Goal: Use online tool/utility: Utilize a website feature to perform a specific function

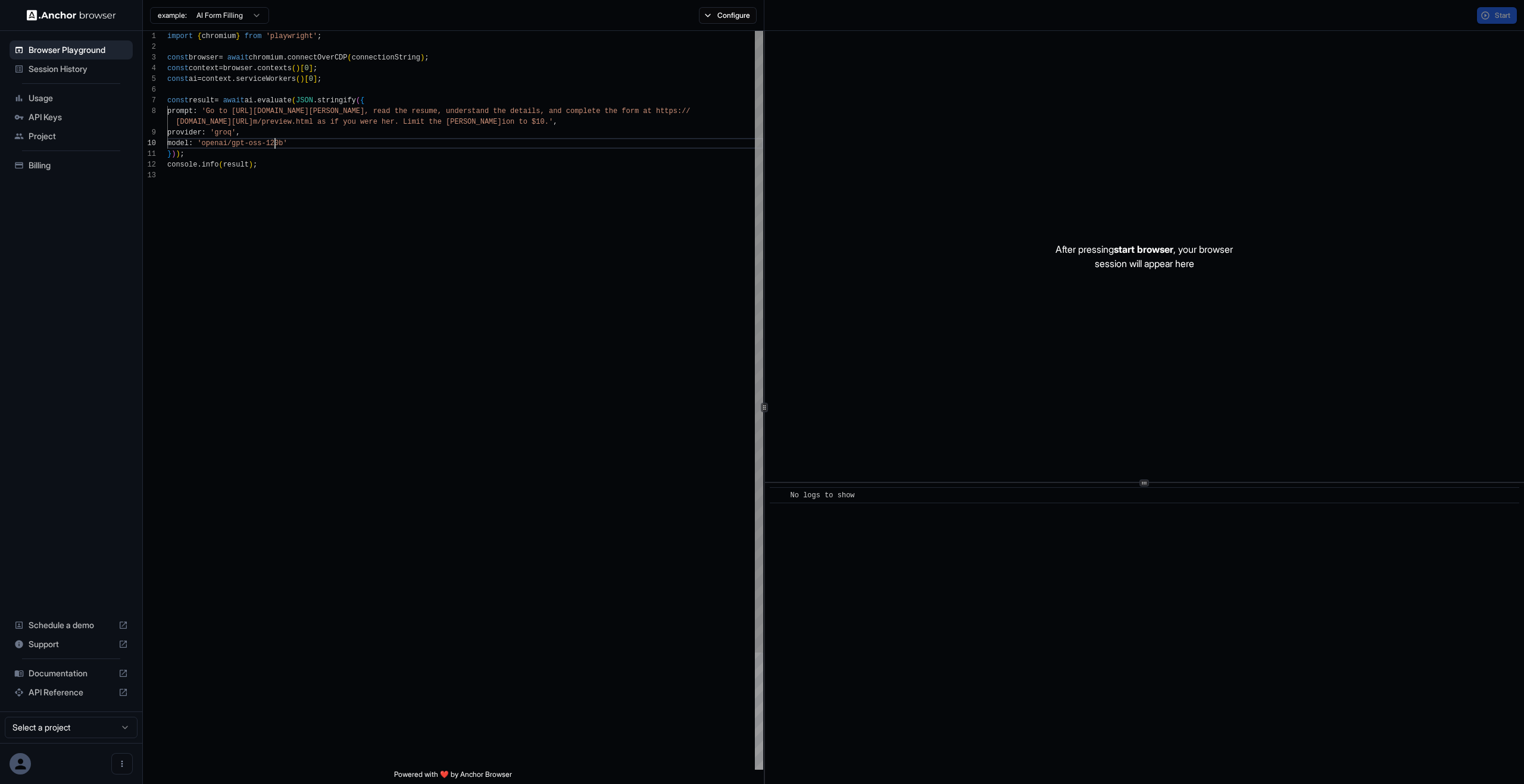
click at [274, 145] on div "import { chromium } from 'playwright' ; const browser = await chromium . connec…" at bounding box center [465, 470] width 596 height 878
click at [1484, 19] on button "Start" at bounding box center [1497, 15] width 40 height 17
click at [1131, 605] on div "​ No logs to show" at bounding box center [1144, 634] width 759 height 301
click at [641, 328] on div "import { chromium } from 'playwright' ; const browser = await chromium . connec…" at bounding box center [465, 470] width 596 height 878
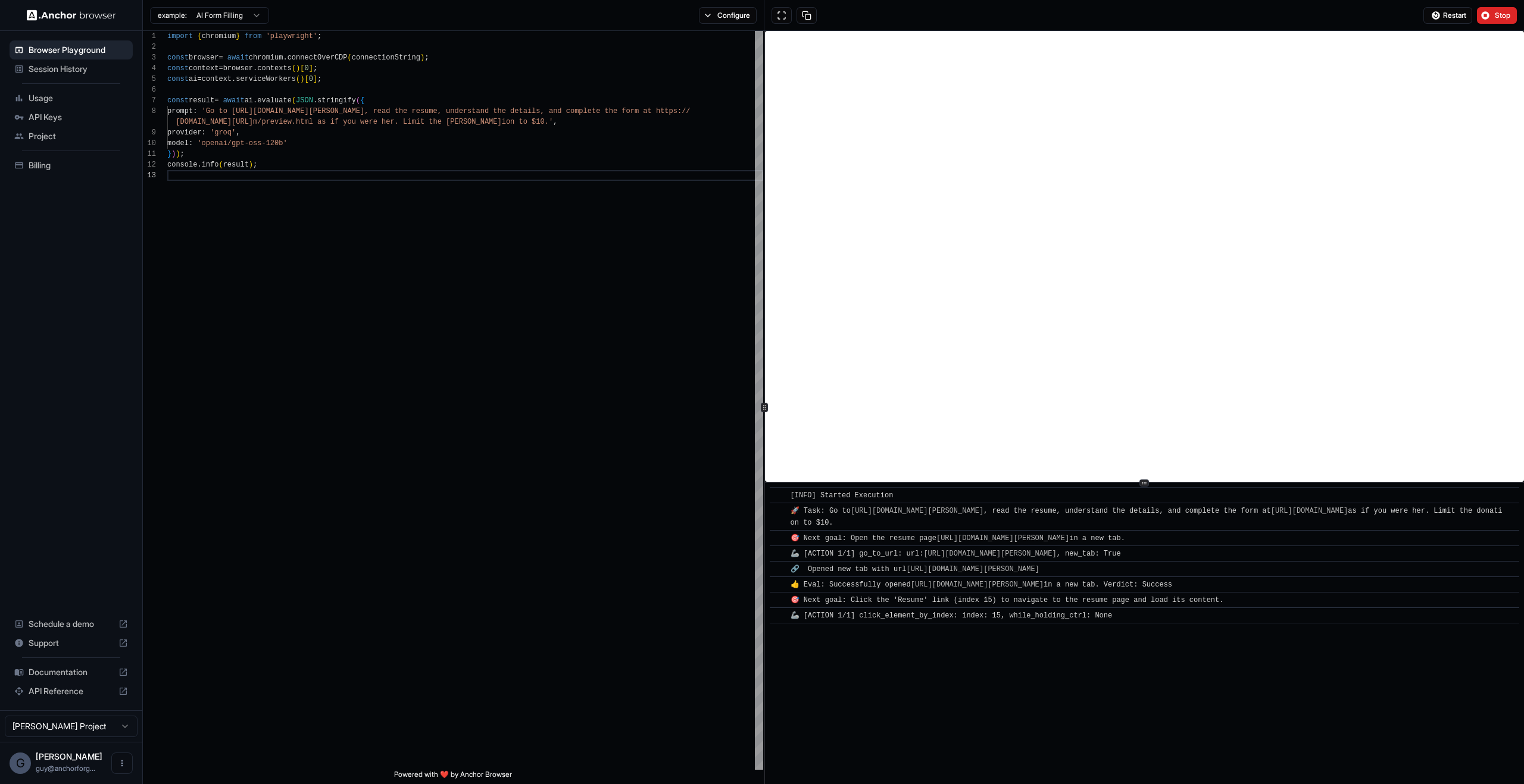
click at [1155, 670] on div "​ [INFO] Started Execution ​ 🚀 Task: Go to [URL][DOMAIN_NAME][PERSON_NAME] , re…" at bounding box center [1144, 634] width 759 height 301
click at [462, 179] on div "import { chromium } from 'playwright' ; const browser = await chromium . connec…" at bounding box center [465, 470] width 596 height 878
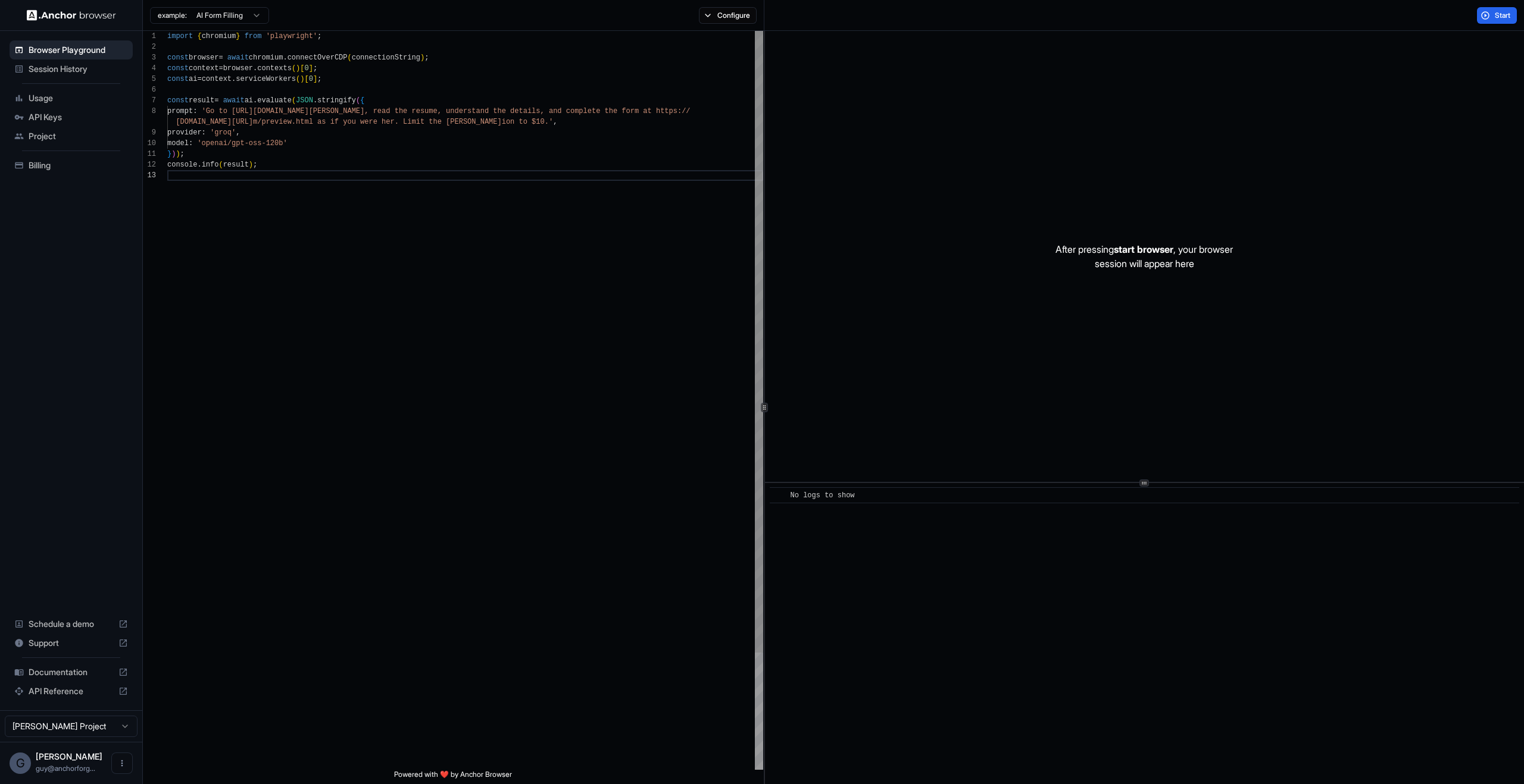
scroll to position [75, 0]
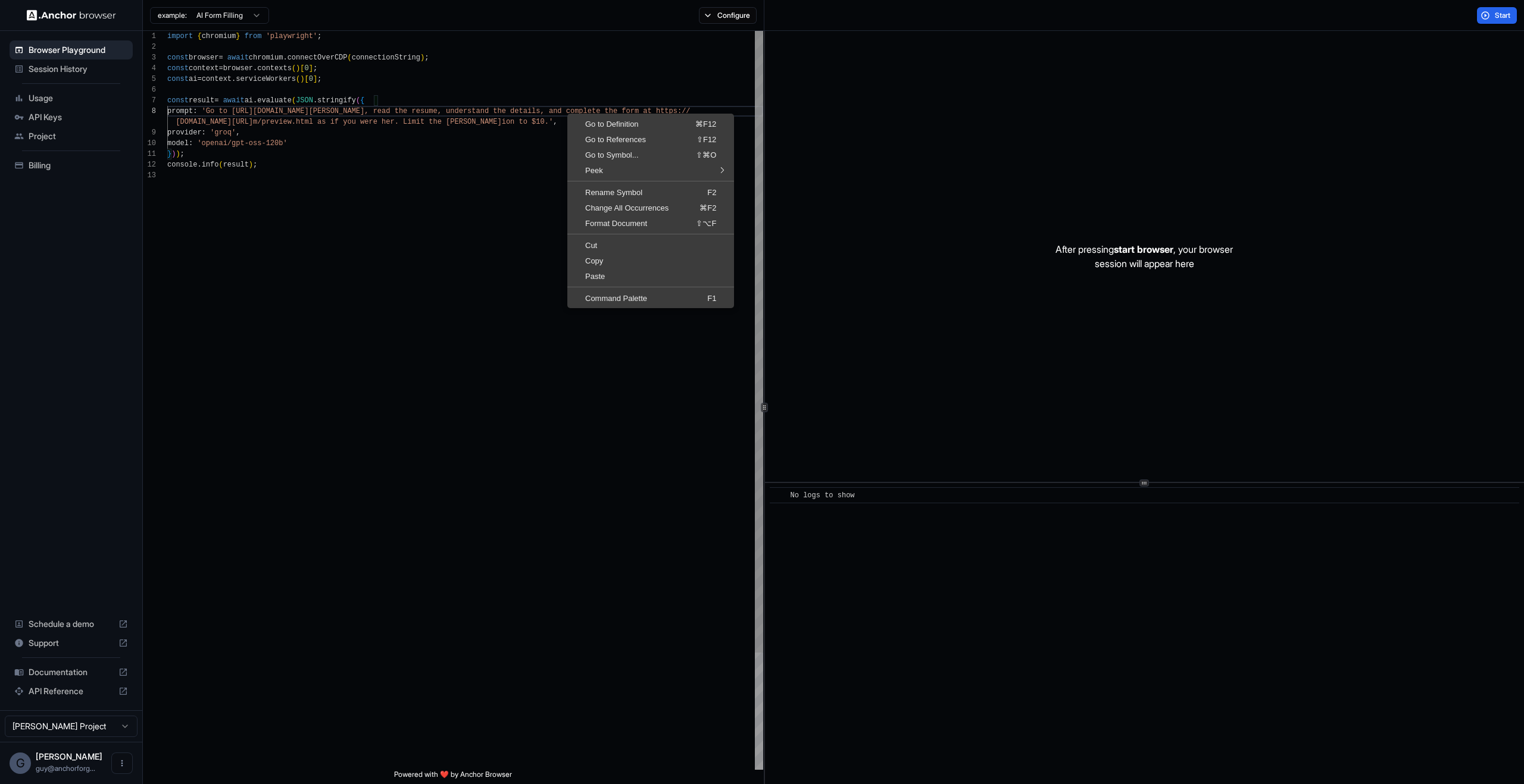
type textarea "**********"
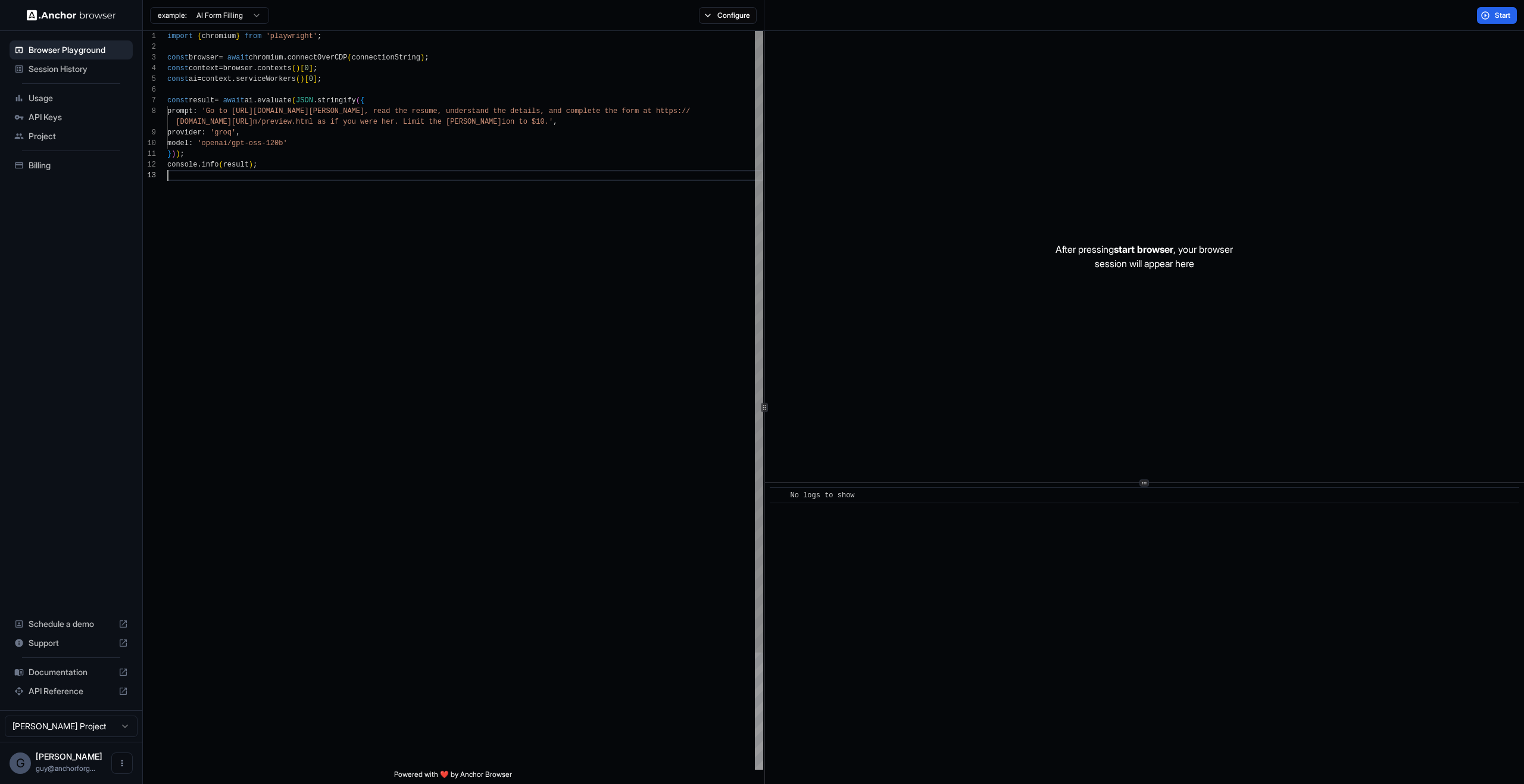
click at [411, 211] on div "import { chromium } from 'playwright' ; const browser = await chromium . connec…" at bounding box center [465, 470] width 596 height 878
click at [439, 194] on div "import { chromium } from 'playwright' ; const browser = await chromium . connec…" at bounding box center [465, 470] width 596 height 878
click at [519, 307] on div "import { chromium } from 'playwright' ; const browser = await chromium . connec…" at bounding box center [465, 470] width 596 height 878
click at [1233, 258] on p "After pressing start browser , your browser session will appear here" at bounding box center [1144, 256] width 177 height 29
click at [1219, 410] on div "After pressing start browser , your browser session will appear here" at bounding box center [1144, 256] width 759 height 451
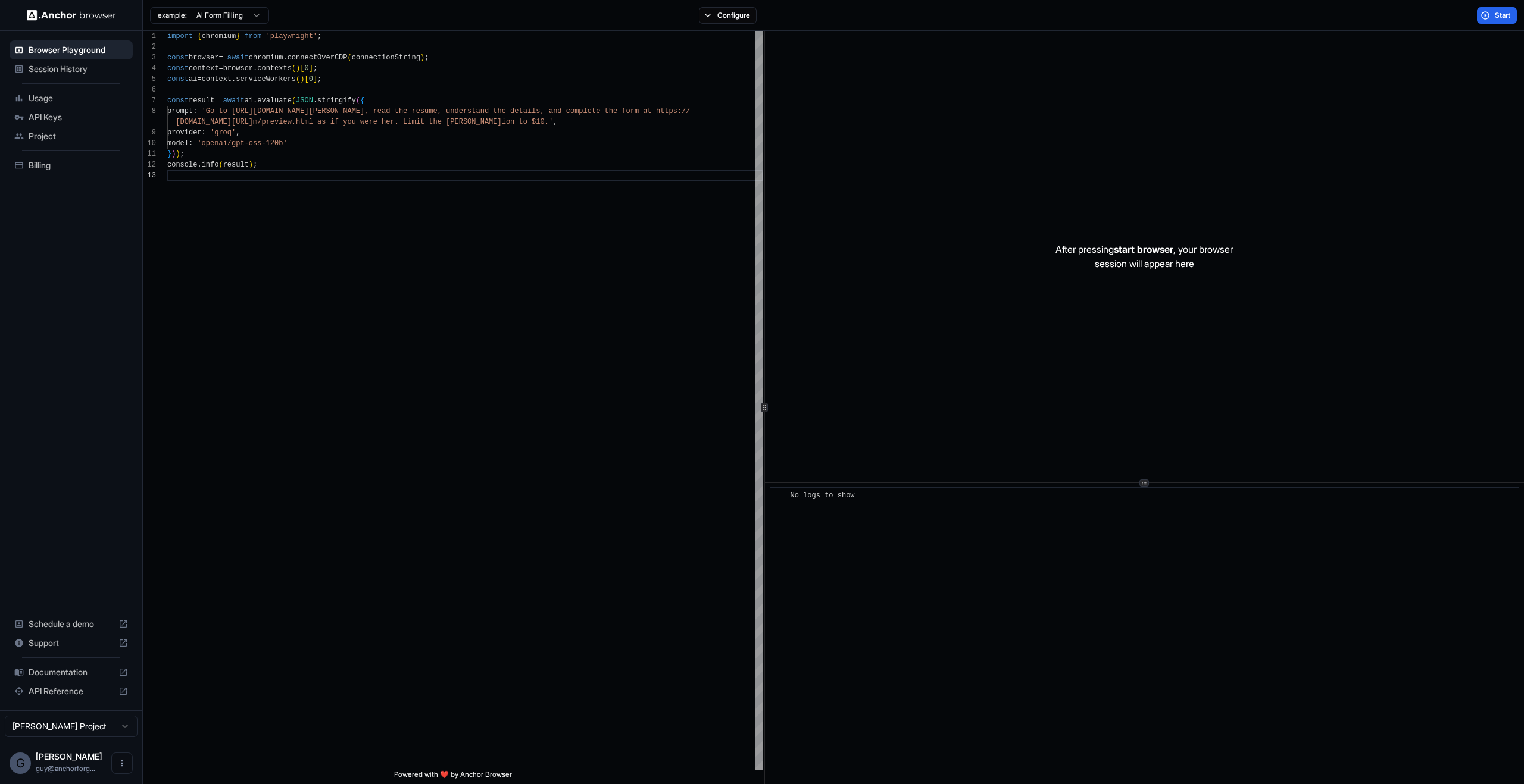
click at [13, 269] on div "Browser Playground Session History Usage API Keys Project Billing Schedule a de…" at bounding box center [71, 371] width 143 height 680
click at [681, 464] on div "import { chromium } from 'playwright' ; const browser = await chromium . connec…" at bounding box center [465, 470] width 596 height 878
click at [1026, 216] on div "After pressing start browser , your browser session will appear here" at bounding box center [1144, 256] width 759 height 451
click at [464, 314] on div "import { chromium } from 'playwright' ; const browser = await chromium . connec…" at bounding box center [465, 470] width 596 height 878
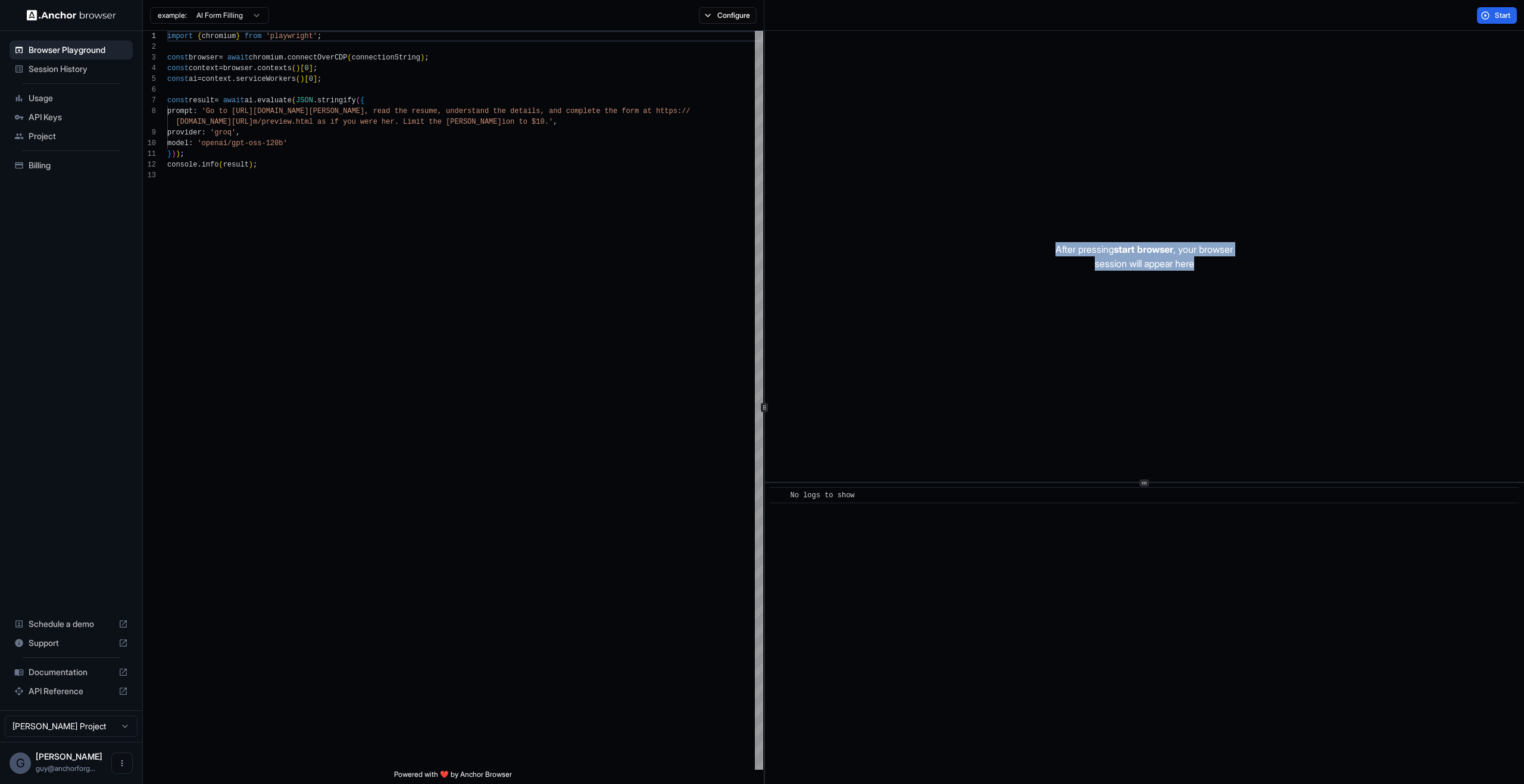
drag, startPoint x: 1002, startPoint y: 178, endPoint x: 1356, endPoint y: 421, distance: 429.4
click at [1305, 416] on div "After pressing start browser , your browser session will appear here" at bounding box center [1144, 256] width 759 height 451
click at [1349, 406] on div "After pressing start browser , your browser session will appear here" at bounding box center [1144, 256] width 759 height 451
click at [488, 231] on div "import { chromium } from 'playwright' ; const browser = await chromium . connec…" at bounding box center [465, 470] width 596 height 878
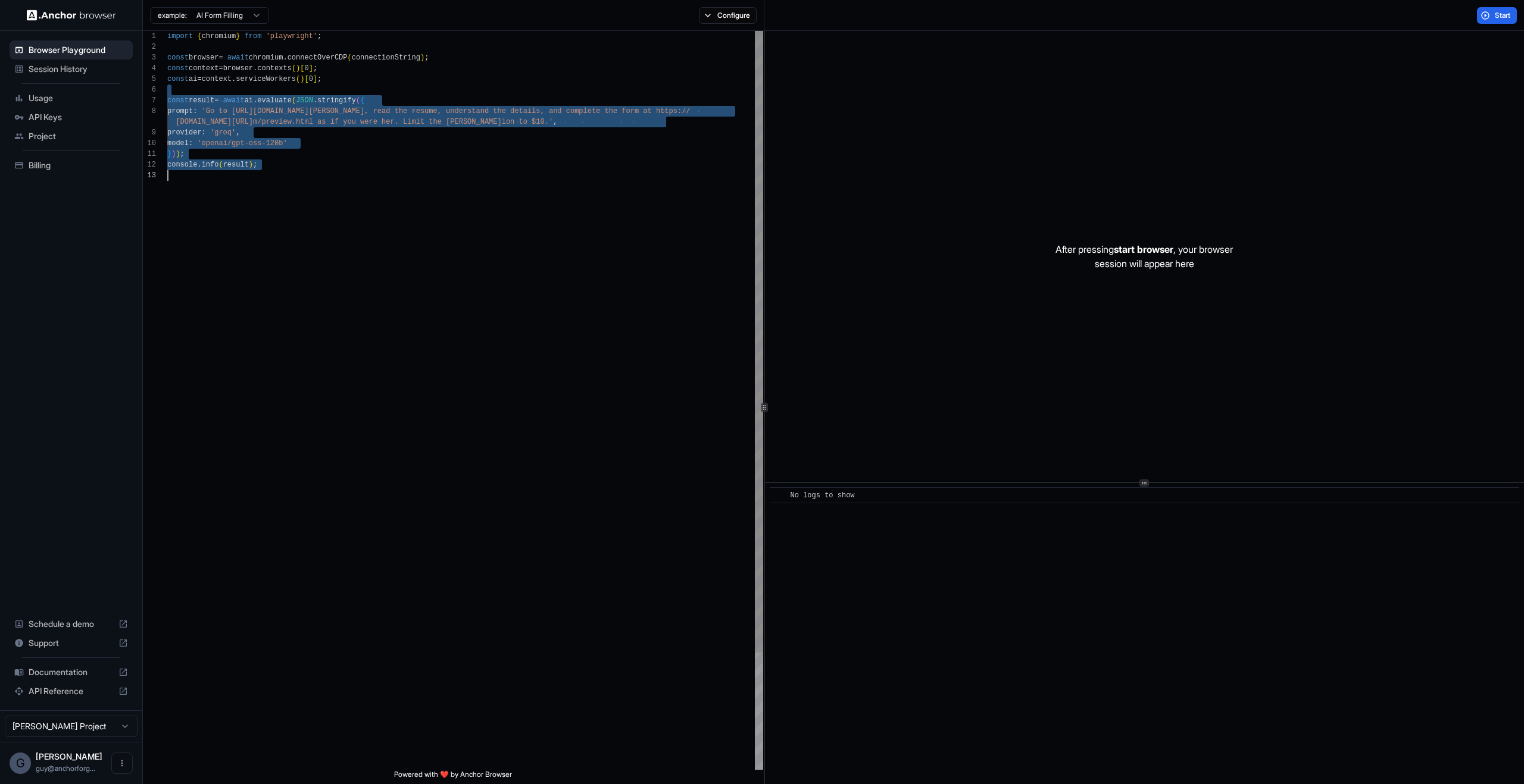
drag, startPoint x: 398, startPoint y: 94, endPoint x: 570, endPoint y: 245, distance: 228.9
click at [570, 245] on div "import { chromium } from 'playwright' ; const browser = await chromium . connec…" at bounding box center [465, 470] width 596 height 878
type textarea "**********"
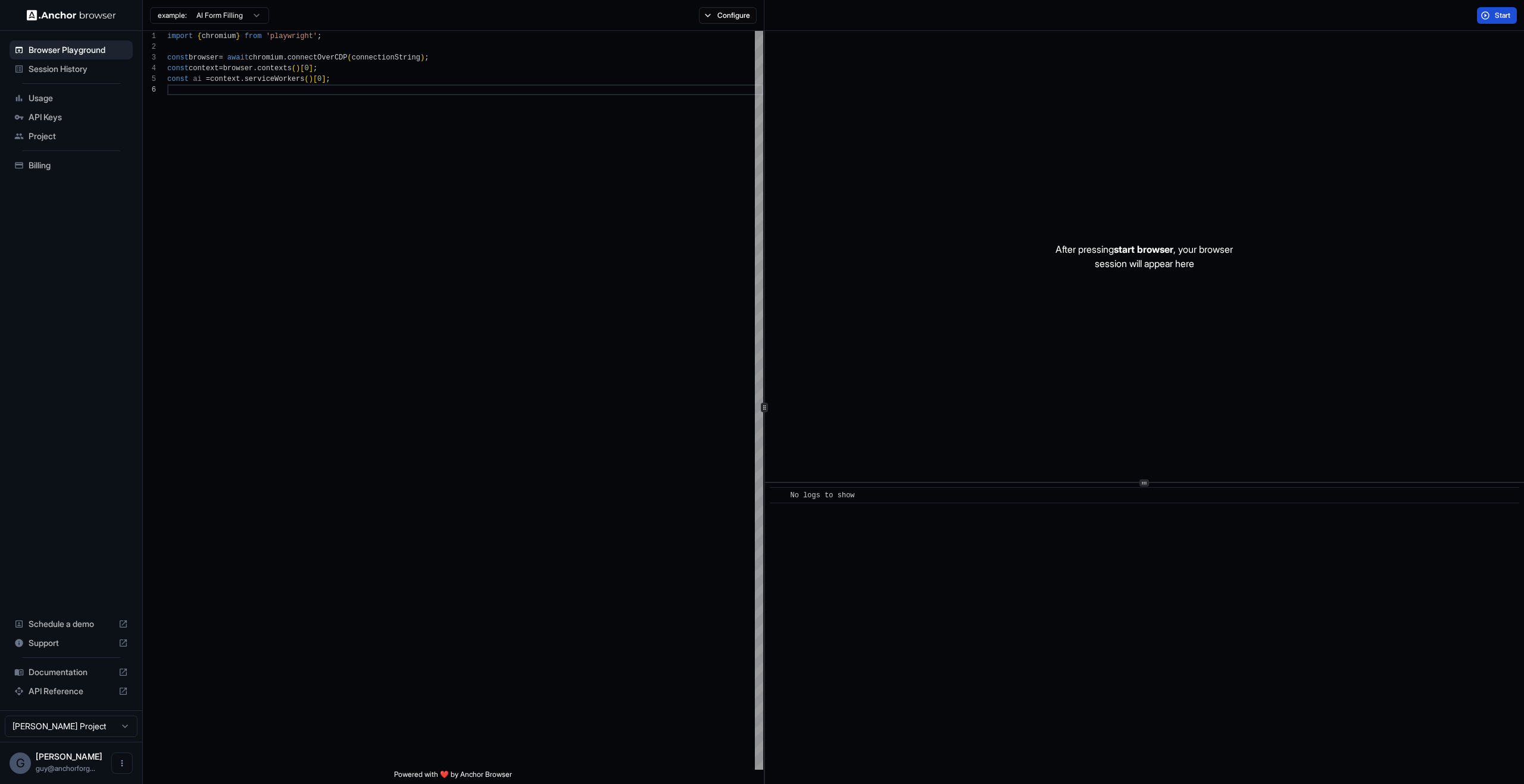
click at [1502, 22] on button "Start" at bounding box center [1497, 15] width 40 height 17
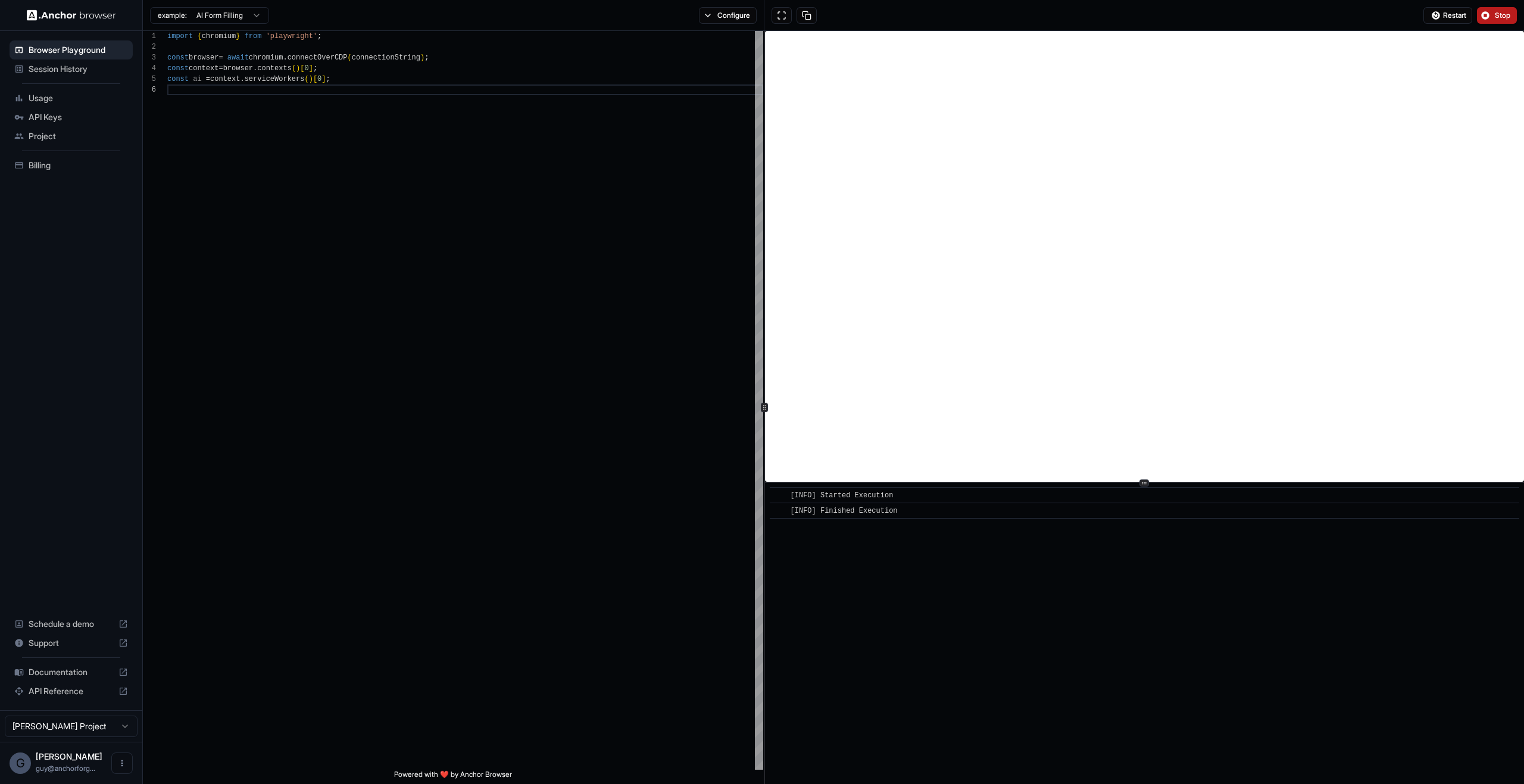
click at [1502, 18] on span "Stop" at bounding box center [1502, 15] width 17 height 9
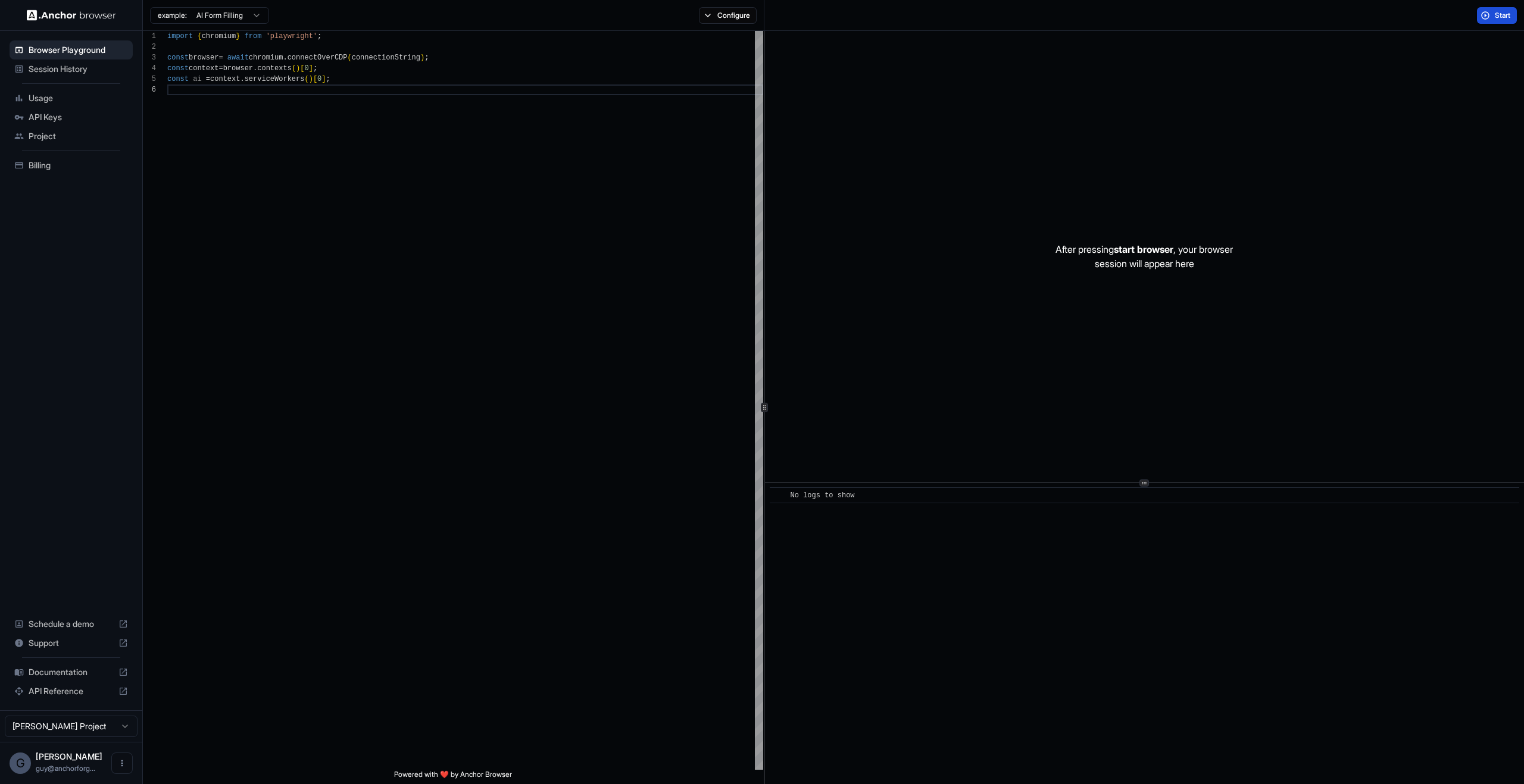
click at [1484, 12] on button "Start" at bounding box center [1497, 15] width 40 height 17
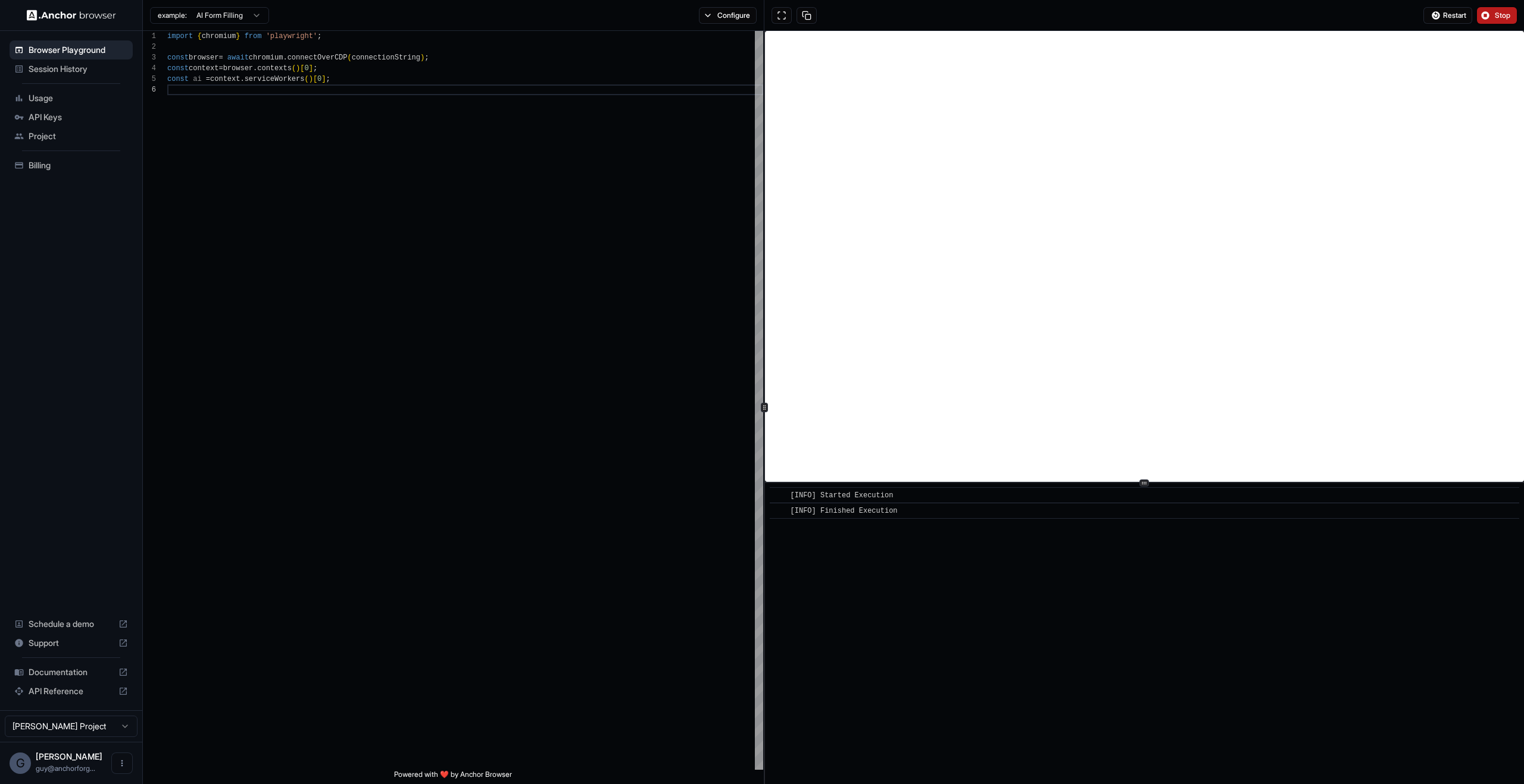
click at [1494, 7] on button "Stop" at bounding box center [1497, 15] width 40 height 17
click at [592, 351] on div "import { chromium } from 'playwright' ; const browser = await chromium . connec…" at bounding box center [465, 427] width 596 height 793
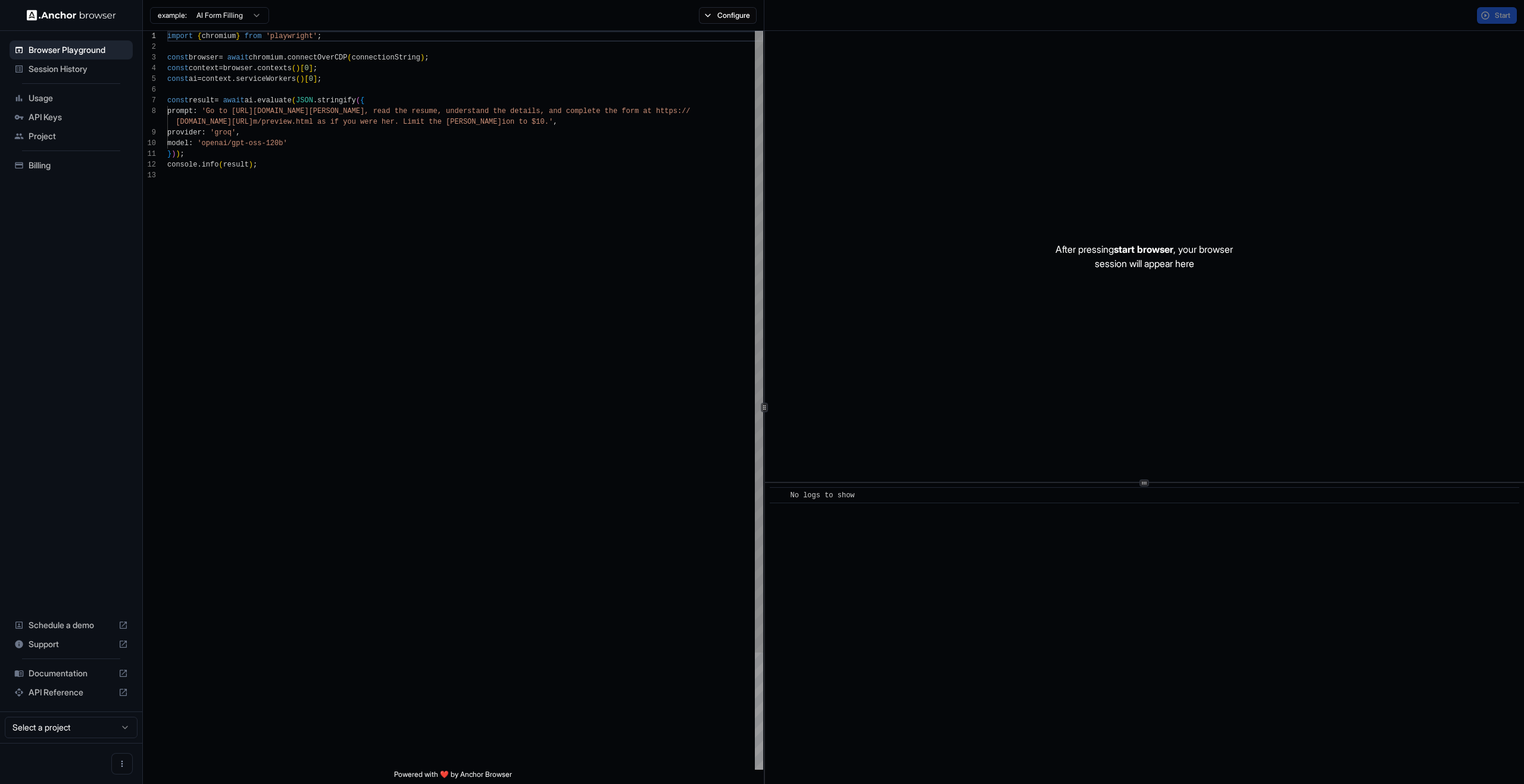
scroll to position [86, 0]
click at [485, 251] on div "import { chromium } from 'playwright' ; const browser = await chromium . connec…" at bounding box center [465, 470] width 596 height 878
click at [497, 249] on div "import { chromium } from 'playwright' ; const browser = await chromium . connec…" at bounding box center [465, 470] width 596 height 878
drag, startPoint x: 1320, startPoint y: 230, endPoint x: 1301, endPoint y: 212, distance: 26.2
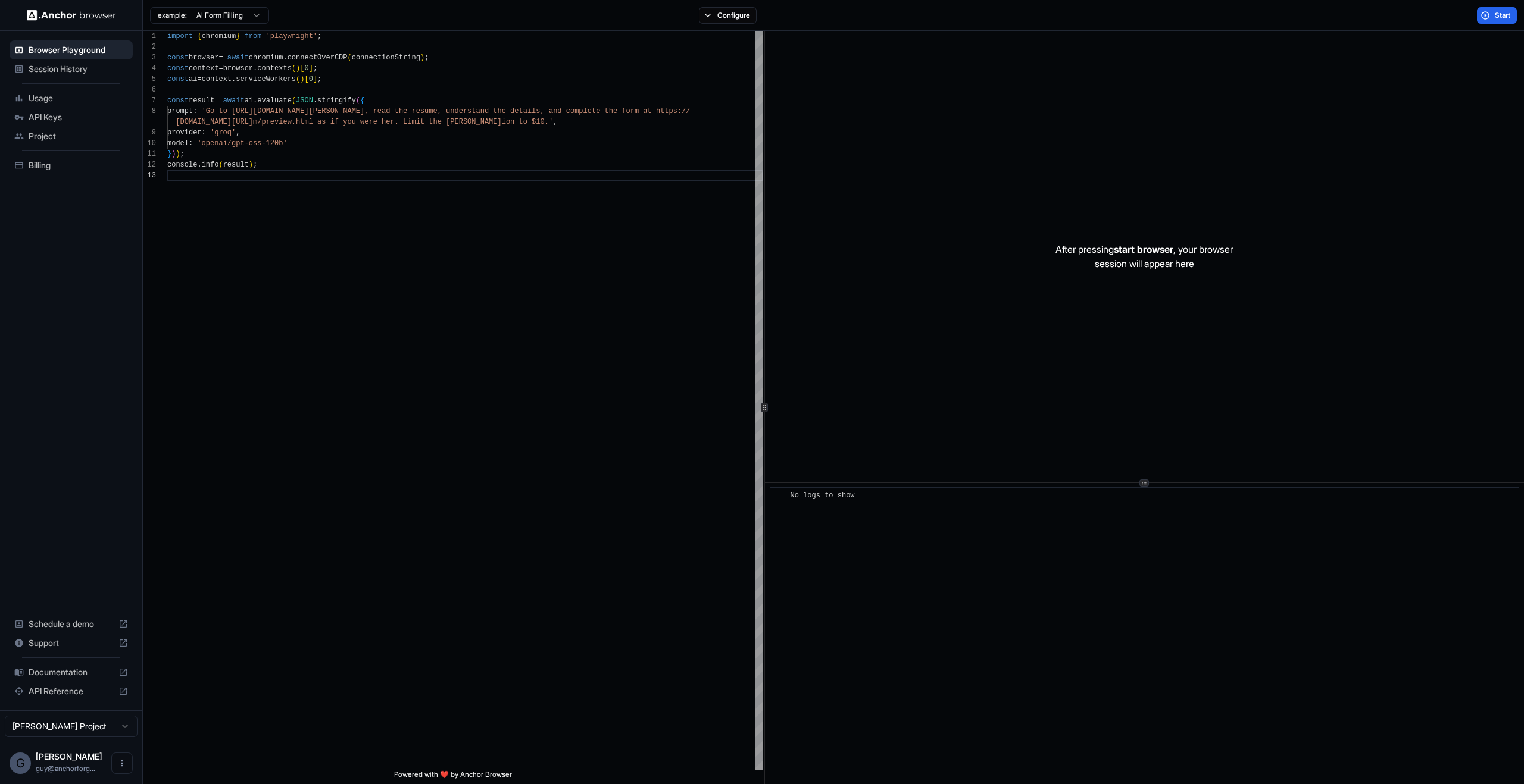
click at [1319, 227] on div "After pressing start browser , your browser session will appear here" at bounding box center [1144, 256] width 759 height 451
drag, startPoint x: 1432, startPoint y: 580, endPoint x: 1069, endPoint y: 118, distance: 587.5
click at [1070, 118] on div "After pressing start browser , your browser session will appear here ​ No logs …" at bounding box center [1144, 407] width 759 height 753
drag, startPoint x: 1117, startPoint y: 271, endPoint x: 1274, endPoint y: 415, distance: 213.0
click at [1272, 415] on div "After pressing start browser , your browser session will appear here" at bounding box center [1144, 256] width 759 height 451
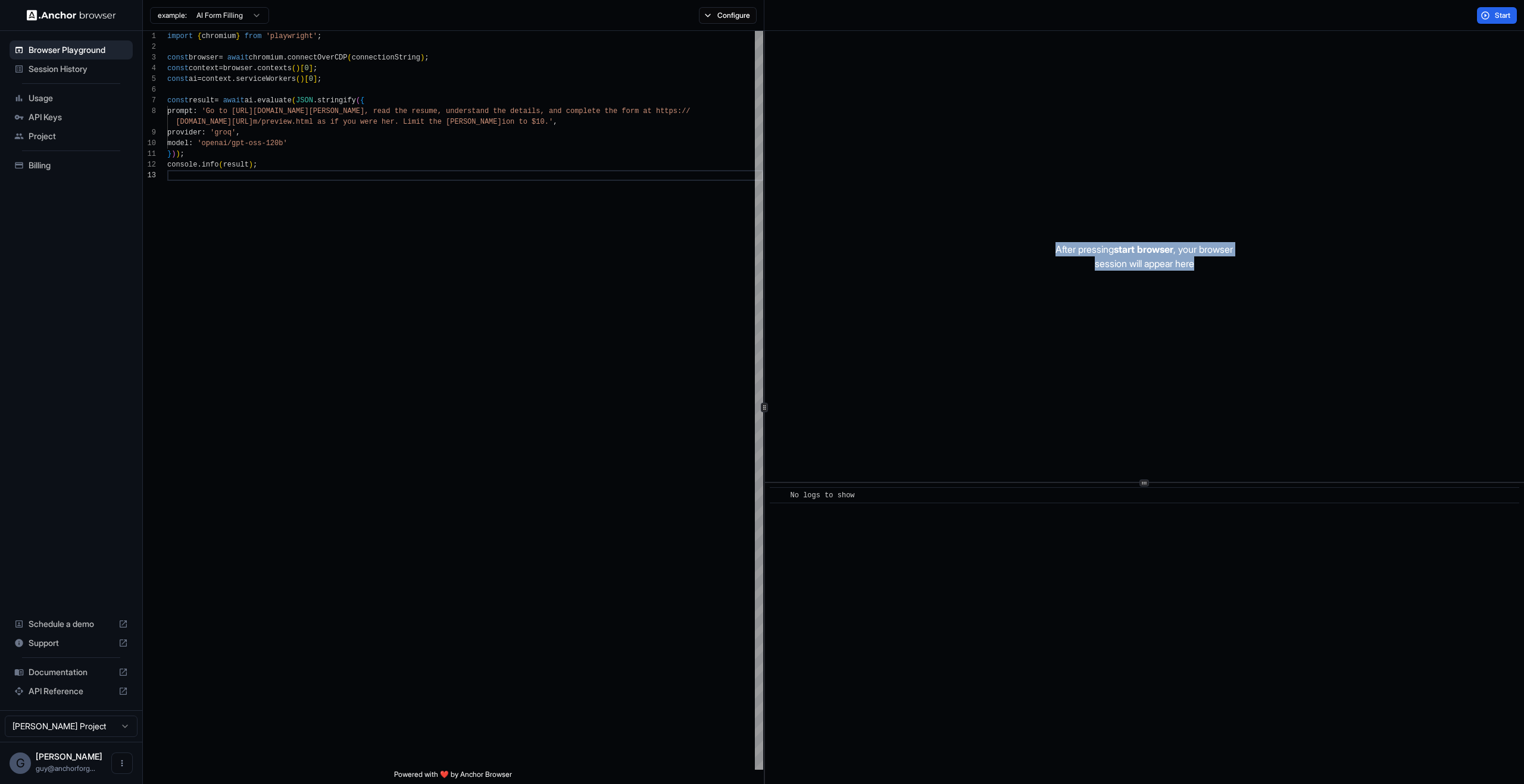
drag, startPoint x: 1274, startPoint y: 415, endPoint x: 1052, endPoint y: 197, distance: 311.1
click at [1052, 197] on div "After pressing start browser , your browser session will appear here" at bounding box center [1144, 256] width 759 height 451
click at [1086, 271] on div "After pressing start browser , your browser session will appear here" at bounding box center [1144, 256] width 759 height 451
click at [884, 209] on div "After pressing start browser , your browser session will appear here" at bounding box center [1144, 256] width 759 height 451
click at [804, 395] on div "After pressing start browser , your browser session will appear here" at bounding box center [1144, 256] width 759 height 451
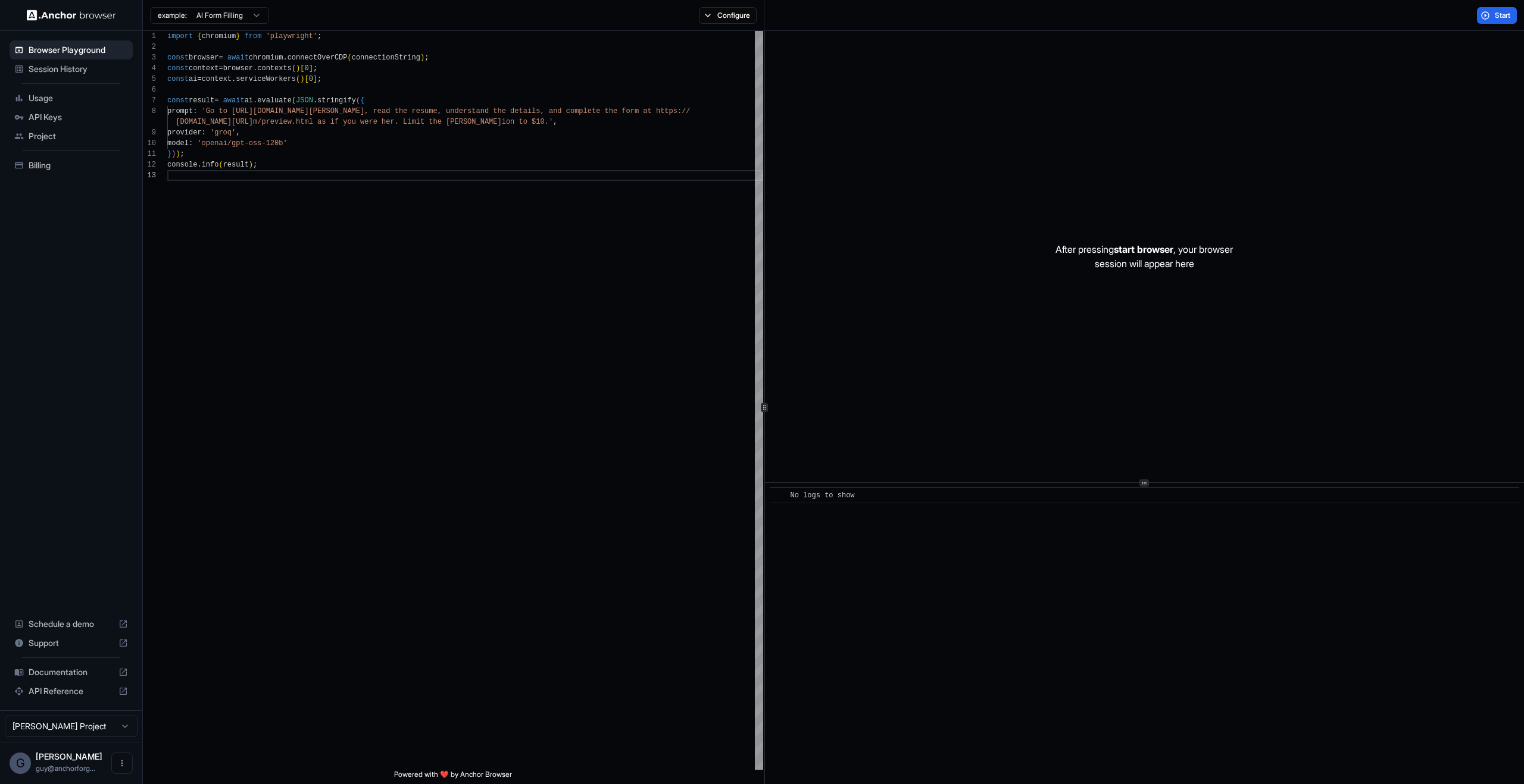
drag, startPoint x: 965, startPoint y: 154, endPoint x: 1415, endPoint y: 583, distance: 621.7
click at [1415, 583] on div "After pressing start browser , your browser session will appear here ​ No logs …" at bounding box center [1144, 407] width 759 height 753
drag, startPoint x: 1253, startPoint y: 696, endPoint x: 835, endPoint y: 45, distance: 773.6
click at [835, 45] on div "After pressing start browser , your browser session will appear here ​ No logs …" at bounding box center [1144, 407] width 759 height 753
drag, startPoint x: 477, startPoint y: 266, endPoint x: 747, endPoint y: 417, distance: 309.4
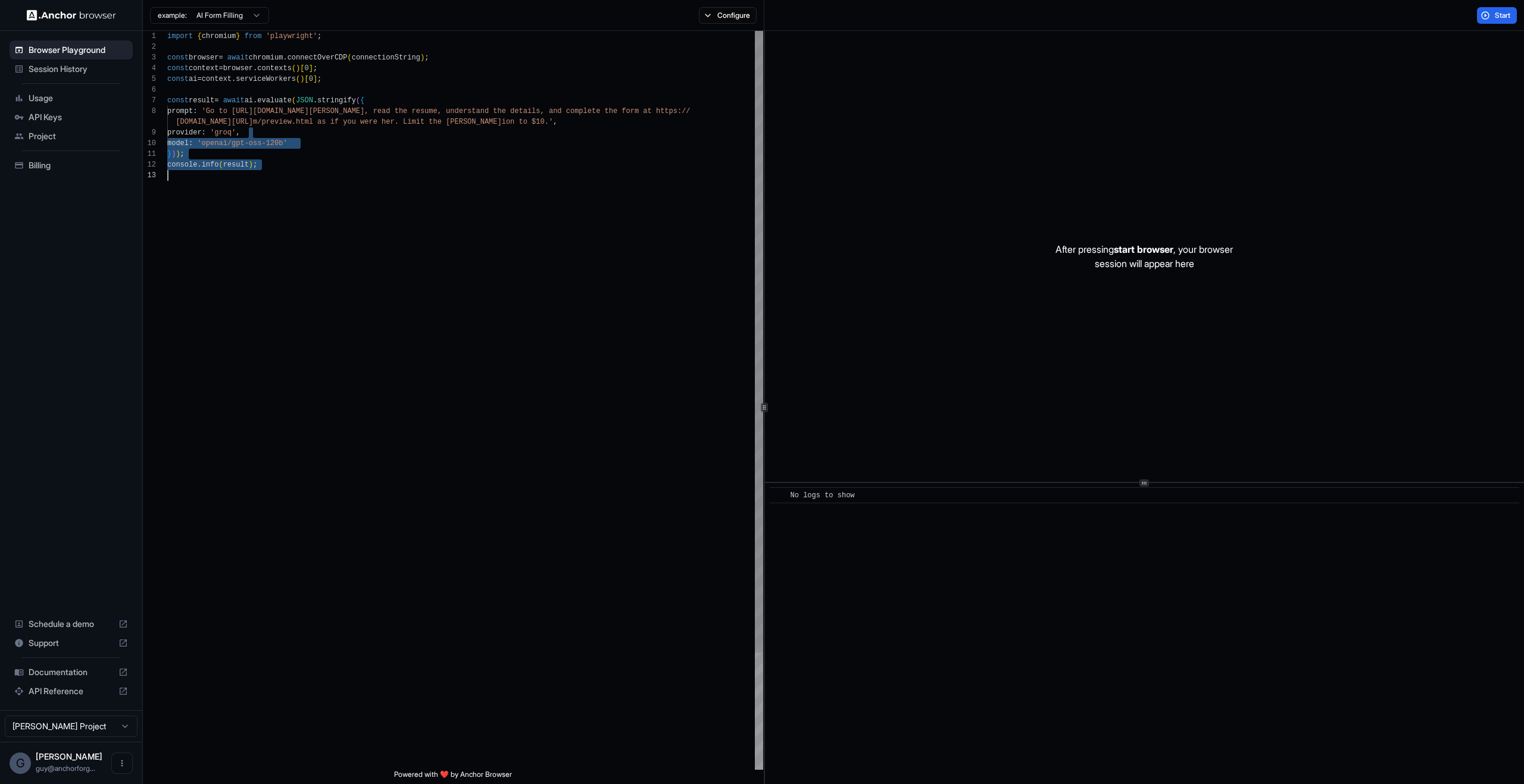
click at [747, 417] on div "import { chromium } from 'playwright' ; const browser = await chromium . connec…" at bounding box center [465, 470] width 596 height 878
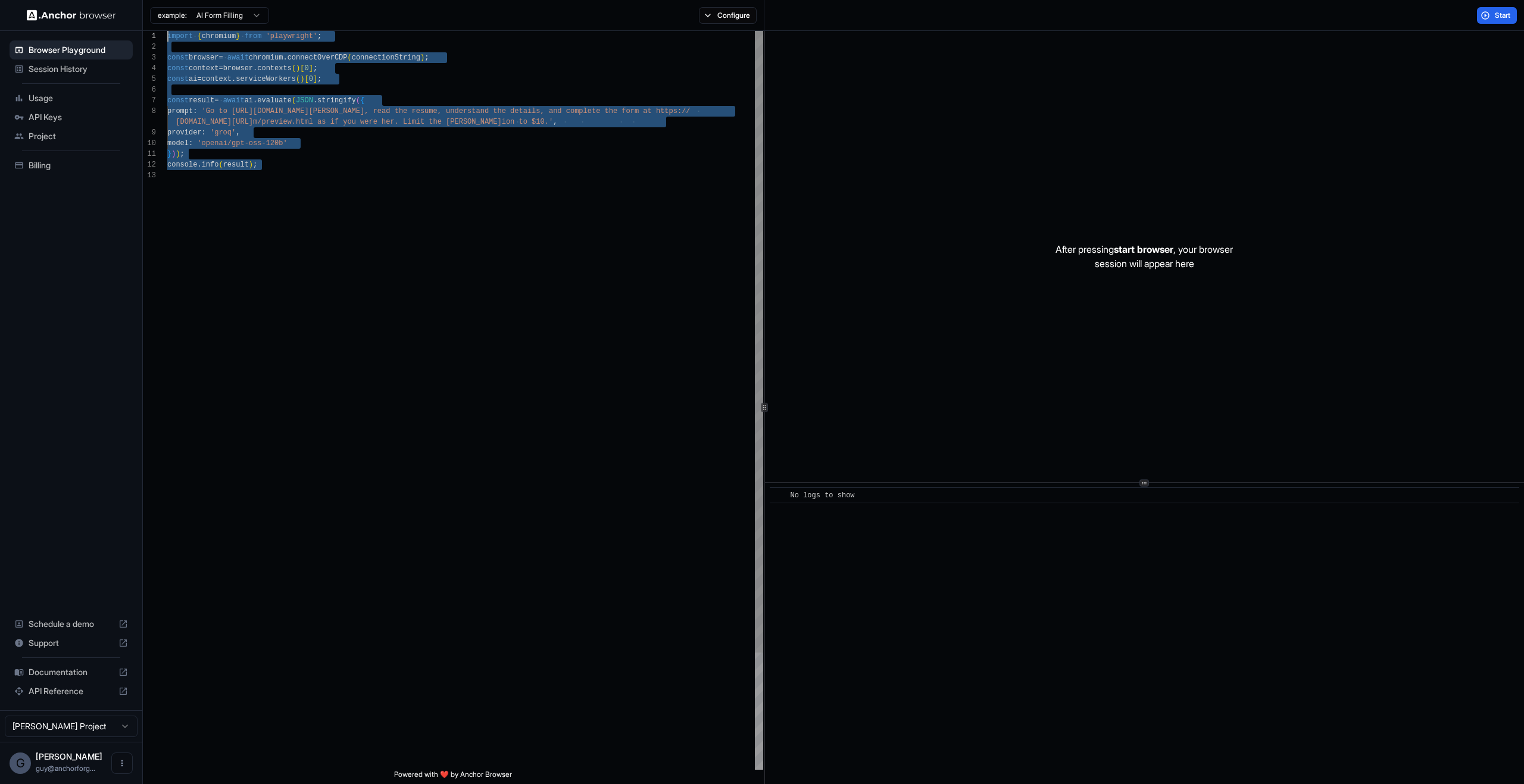
drag, startPoint x: 633, startPoint y: 431, endPoint x: 269, endPoint y: 4, distance: 561.1
click at [167, 31] on div "import { chromium } from 'playwright' ; const browser = await chromium . connec…" at bounding box center [465, 470] width 596 height 878
click at [795, 252] on div "After pressing start browser , your browser session will appear here" at bounding box center [1144, 256] width 759 height 451
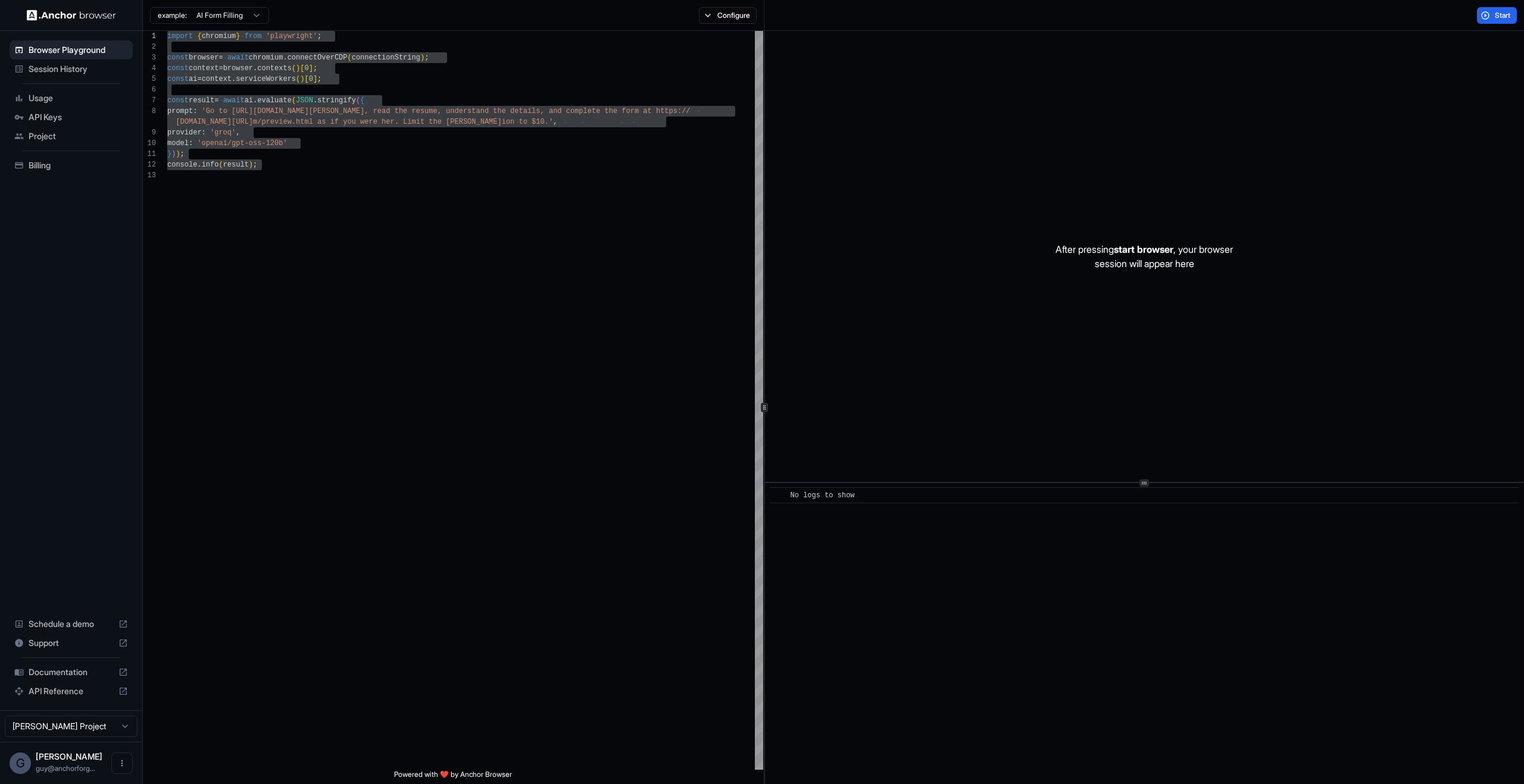
click at [1059, 199] on div "After pressing start browser , your browser session will appear here" at bounding box center [1144, 256] width 759 height 451
click at [1258, 143] on div "After pressing start browser , your browser session will appear here" at bounding box center [1144, 256] width 759 height 451
drag, startPoint x: 1100, startPoint y: 320, endPoint x: 1324, endPoint y: 784, distance: 515.2
click at [1324, 784] on div "After pressing start browser , your browser session will appear here ​ No logs …" at bounding box center [1144, 407] width 759 height 753
drag, startPoint x: 1302, startPoint y: 741, endPoint x: 1291, endPoint y: 744, distance: 11.4
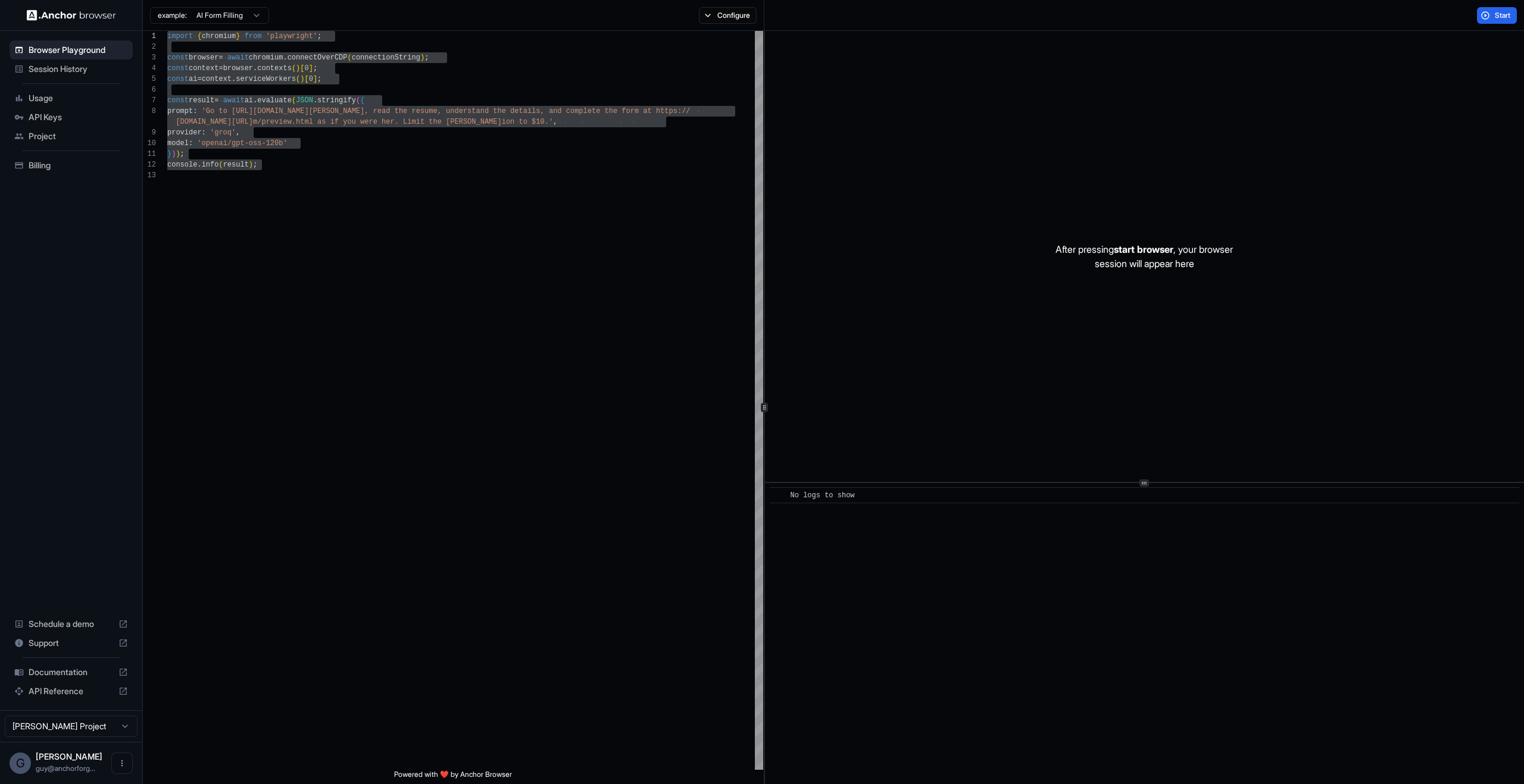
click at [1297, 742] on div "​ No logs to show" at bounding box center [1144, 634] width 759 height 301
drag, startPoint x: 1291, startPoint y: 744, endPoint x: 340, endPoint y: 22, distance: 1194.0
click at [375, 23] on div "example: AI Form Filling Configure Start 1 2 3 4 5 6 7 8 9 10 11 12 13 import {…" at bounding box center [833, 392] width 1381 height 784
type textarea "**********"
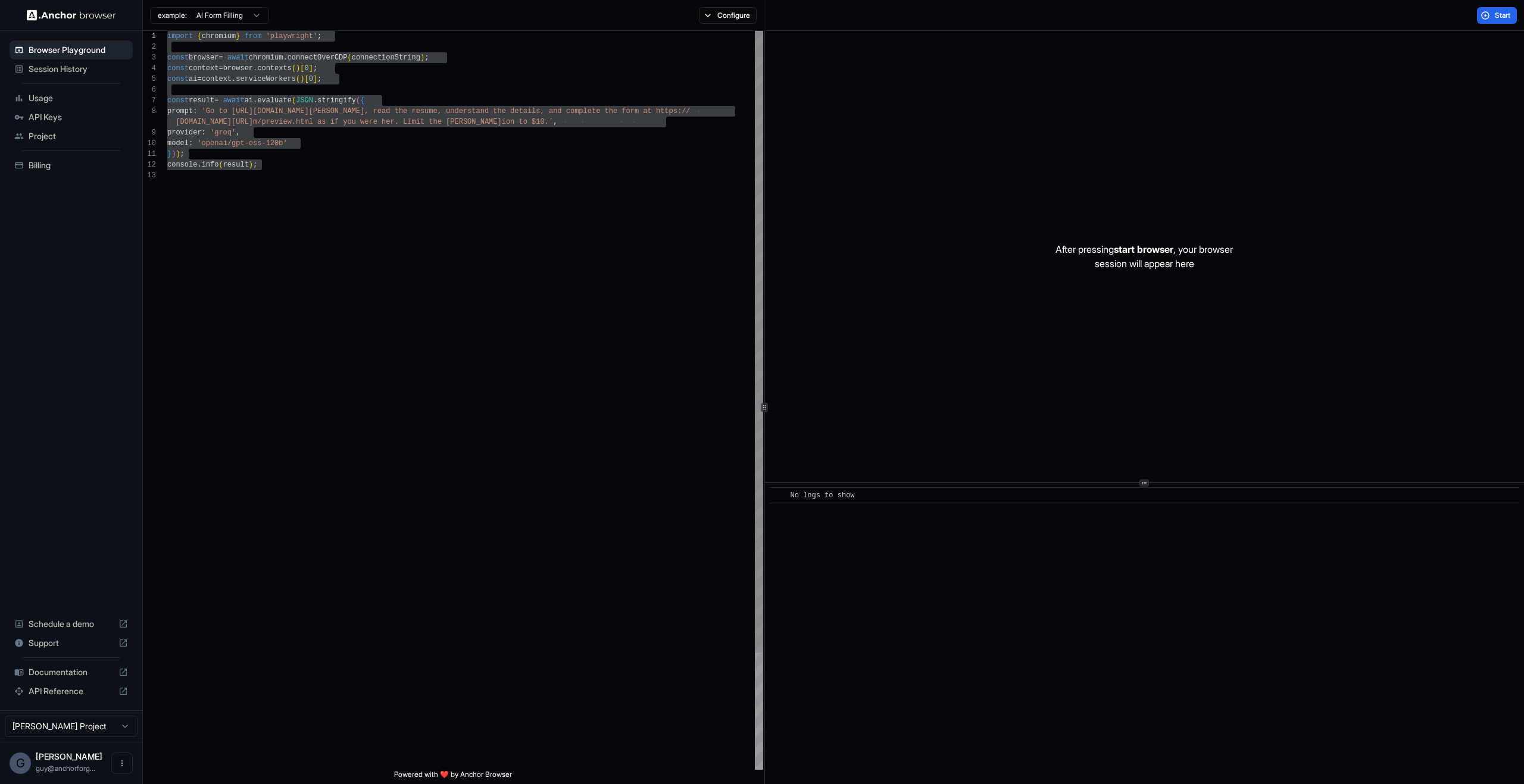
click at [252, 174] on div "import { chromium } from 'playwright' ; const browser = await chromium . connec…" at bounding box center [465, 470] width 596 height 878
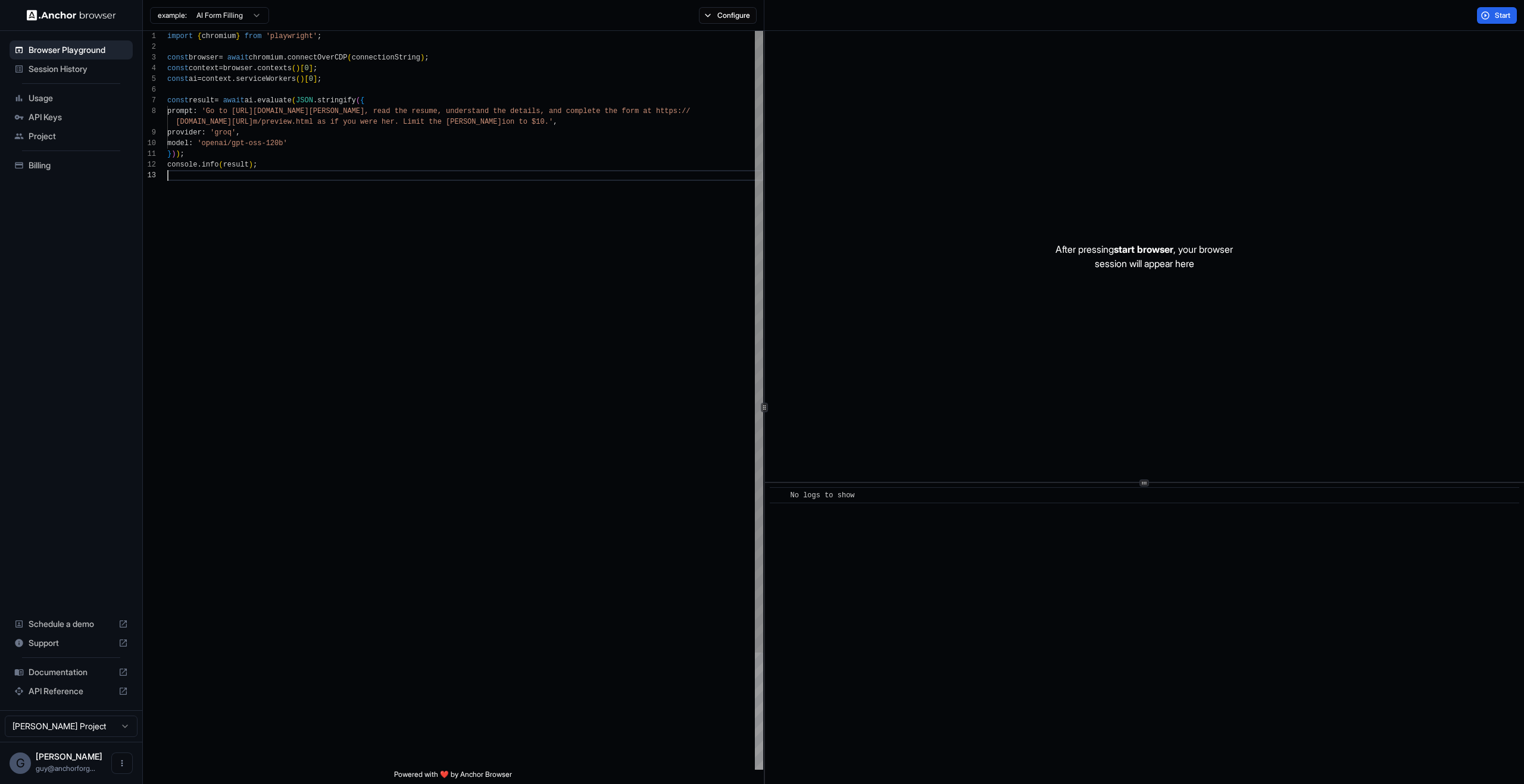
click at [252, 174] on div "import { chromium } from 'playwright' ; const browser = await chromium . connec…" at bounding box center [465, 470] width 596 height 878
click at [980, 357] on div "After pressing start browser , your browser session will appear here" at bounding box center [1144, 256] width 759 height 451
